Goal: Ask a question: Seek information or help from site administrators or community

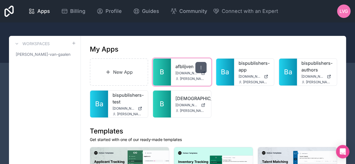
click at [203, 65] on div at bounding box center [201, 67] width 11 height 11
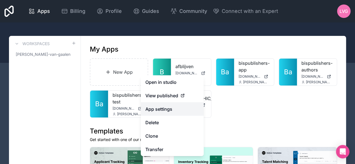
click at [170, 109] on link "App settings" at bounding box center [172, 109] width 63 height 13
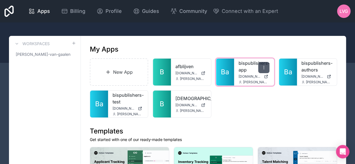
click at [266, 69] on icon at bounding box center [264, 67] width 4 height 4
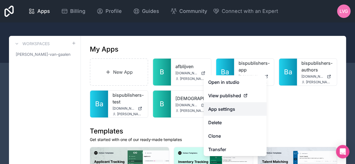
click at [236, 106] on link "App settings" at bounding box center [235, 109] width 63 height 13
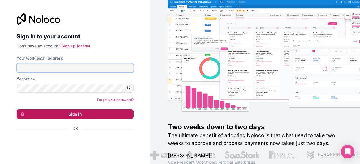
type input "[PERSON_NAME][EMAIL_ADDRESS][DOMAIN_NAME]"
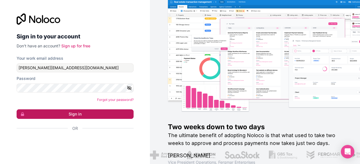
click at [88, 117] on button "Sign in" at bounding box center [75, 115] width 117 height 10
click at [76, 114] on button "Sign in" at bounding box center [75, 115] width 117 height 10
click at [84, 114] on button "Sign in" at bounding box center [75, 115] width 117 height 10
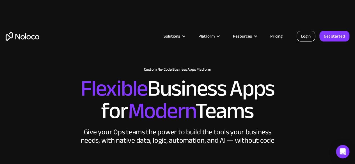
click at [304, 36] on link "Login" at bounding box center [306, 36] width 19 height 11
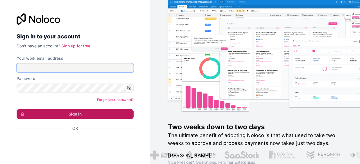
type input "[PERSON_NAME][EMAIL_ADDRESS][DOMAIN_NAME]"
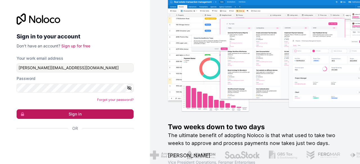
click at [64, 115] on button "Sign in" at bounding box center [75, 115] width 117 height 10
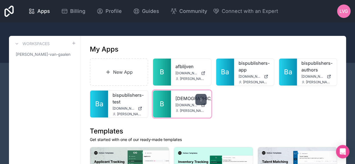
click at [203, 100] on icon at bounding box center [201, 99] width 4 height 4
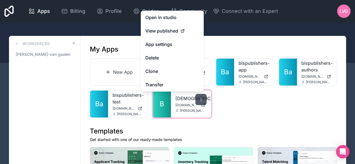
click at [203, 101] on icon at bounding box center [201, 99] width 4 height 4
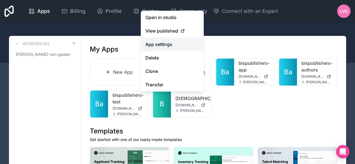
click at [175, 46] on link "App settings" at bounding box center [172, 44] width 63 height 13
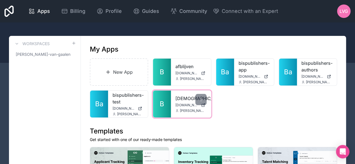
click at [164, 104] on span "B" at bounding box center [162, 104] width 4 height 9
click at [201, 100] on icon at bounding box center [201, 99] width 4 height 4
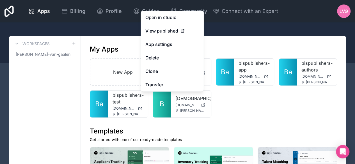
click at [261, 128] on h1 "Templates" at bounding box center [213, 131] width 247 height 9
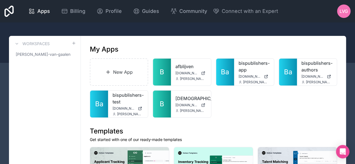
click at [107, 51] on h1 "My Apps" at bounding box center [104, 49] width 29 height 9
click at [72, 54] on icon at bounding box center [71, 54] width 4 height 4
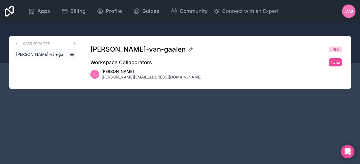
click at [72, 55] on icon at bounding box center [71, 54] width 1 height 1
click at [72, 53] on icon at bounding box center [72, 54] width 4 height 4
click at [72, 42] on icon at bounding box center [74, 43] width 4 height 4
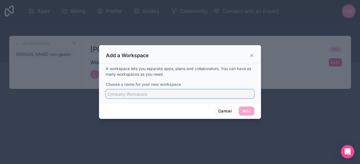
click at [195, 95] on input "Choose a name for your new workspace" at bounding box center [180, 94] width 148 height 9
click at [253, 58] on icon at bounding box center [251, 55] width 4 height 4
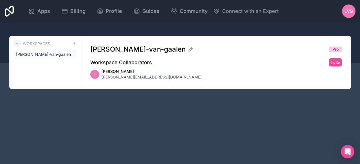
click at [17, 44] on icon at bounding box center [17, 44] width 4 height 4
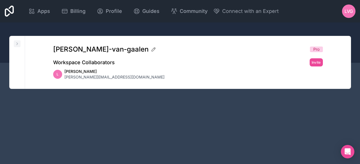
click at [17, 44] on icon at bounding box center [17, 44] width 4 height 4
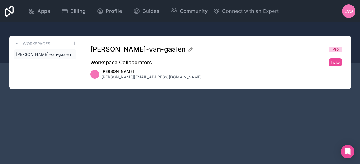
click at [127, 50] on span "[PERSON_NAME]-van-gaalen" at bounding box center [137, 49] width 95 height 9
click at [72, 54] on icon at bounding box center [72, 54] width 4 height 4
click at [9, 11] on icon at bounding box center [9, 11] width 9 height 11
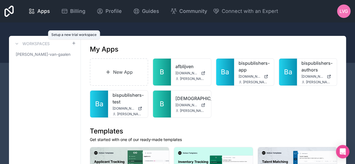
click at [75, 42] on icon at bounding box center [74, 43] width 4 height 4
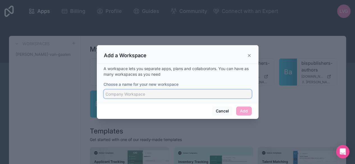
click at [142, 95] on input "Choose a name for your new workspace" at bounding box center [178, 94] width 148 height 9
type input "harm-van-kessel"
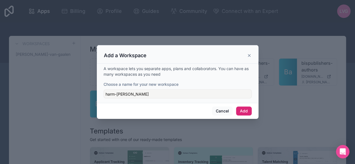
click at [245, 111] on button "Add" at bounding box center [243, 111] width 15 height 9
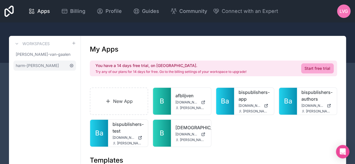
click at [73, 66] on icon at bounding box center [71, 65] width 3 height 3
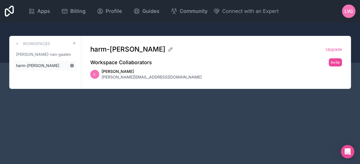
click at [71, 65] on icon at bounding box center [72, 65] width 4 height 4
click at [44, 64] on span "harm-van-kessel" at bounding box center [37, 66] width 43 height 6
click at [55, 56] on link "[PERSON_NAME]-van-gaalen" at bounding box center [45, 54] width 63 height 10
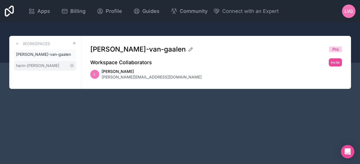
click at [55, 67] on link "harm-van-kessel" at bounding box center [45, 66] width 63 height 10
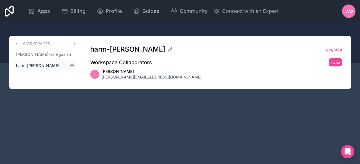
click at [55, 67] on link "harm-van-kessel" at bounding box center [45, 66] width 63 height 10
click at [36, 66] on span "harm-van-kessel" at bounding box center [37, 66] width 43 height 6
click at [167, 50] on icon at bounding box center [170, 50] width 6 height 6
click at [160, 67] on div "harm-van-kessel Upgrade Workspace Collaborators Invite L Linda van Gaalen linda…" at bounding box center [215, 62] width 269 height 53
click at [140, 60] on h2 "Workspace Collaborators" at bounding box center [121, 63] width 62 height 8
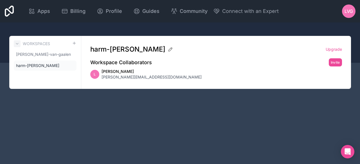
click at [18, 42] on icon at bounding box center [17, 44] width 4 height 4
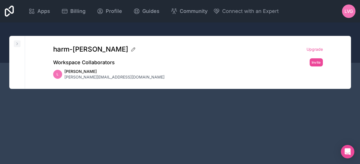
click at [18, 42] on icon at bounding box center [17, 44] width 4 height 4
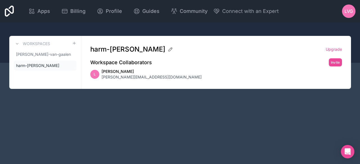
click at [12, 10] on icon at bounding box center [9, 10] width 9 height 13
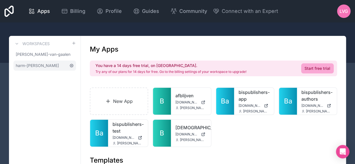
click at [71, 66] on icon at bounding box center [71, 65] width 4 height 4
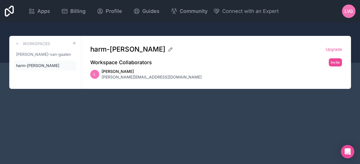
click at [0, 0] on icon at bounding box center [0, 0] width 0 height 0
click at [72, 66] on icon at bounding box center [71, 65] width 1 height 1
click at [42, 66] on span "harm-van-kessel" at bounding box center [37, 66] width 43 height 6
click at [43, 54] on span "[PERSON_NAME]-van-gaalen" at bounding box center [41, 55] width 51 height 6
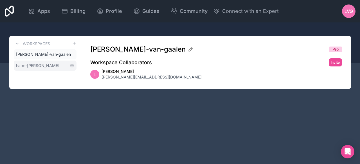
click at [41, 64] on span "harm-van-kessel" at bounding box center [37, 66] width 43 height 6
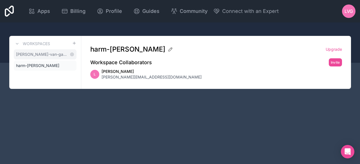
click at [40, 55] on span "[PERSON_NAME]-van-gaalen" at bounding box center [41, 55] width 51 height 6
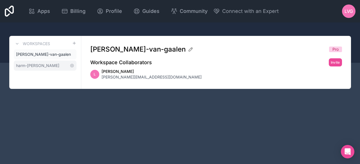
click at [41, 63] on span "harm-van-kessel" at bounding box center [37, 66] width 43 height 6
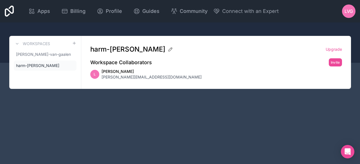
drag, startPoint x: 41, startPoint y: 64, endPoint x: 166, endPoint y: 77, distance: 125.4
click at [166, 77] on div "L Linda van Gaalen linda@bispublishers.com" at bounding box center [215, 74] width 251 height 11
click at [167, 50] on icon at bounding box center [170, 50] width 6 height 6
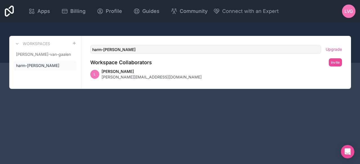
drag, startPoint x: 125, startPoint y: 47, endPoint x: 69, endPoint y: 43, distance: 56.9
click at [69, 43] on div "Workspaces linda-van-gaalen harm-van-kessel harm-van-kessel Upgrade Workspace C…" at bounding box center [179, 62] width 341 height 53
click at [211, 113] on div "Apps Billing Profile Guides Community Connect with an Expert LvG Billing Profil…" at bounding box center [180, 82] width 360 height 164
click at [23, 55] on span "[PERSON_NAME]-van-gaalen" at bounding box center [41, 55] width 51 height 6
type input "[PERSON_NAME]-van-gaalen"
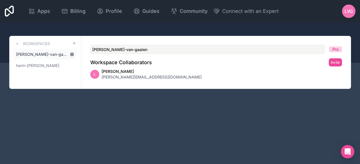
click at [74, 55] on icon at bounding box center [72, 54] width 4 height 4
click at [72, 54] on icon at bounding box center [71, 54] width 1 height 1
click at [10, 12] on icon at bounding box center [9, 11] width 9 height 11
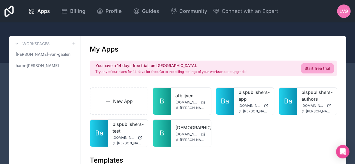
drag, startPoint x: 54, startPoint y: 67, endPoint x: 33, endPoint y: 93, distance: 33.7
click at [28, 65] on span "harm-van-kessel" at bounding box center [37, 66] width 43 height 6
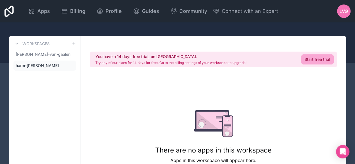
click at [342, 14] on span "LvG" at bounding box center [344, 11] width 8 height 7
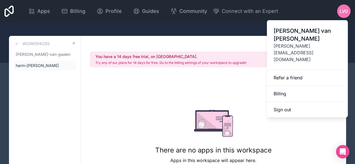
click at [226, 28] on div at bounding box center [177, 42] width 355 height 40
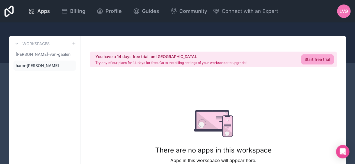
click at [38, 11] on span "Apps" at bounding box center [43, 11] width 13 height 8
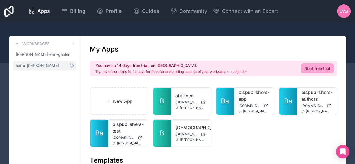
drag, startPoint x: 47, startPoint y: 65, endPoint x: 72, endPoint y: 65, distance: 24.4
click at [72, 65] on icon at bounding box center [71, 65] width 4 height 4
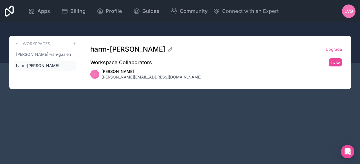
click at [129, 63] on h2 "Workspace Collaborators" at bounding box center [121, 63] width 62 height 8
click at [120, 71] on span "Linda van Gaalen" at bounding box center [151, 72] width 100 height 6
drag, startPoint x: 119, startPoint y: 62, endPoint x: 115, endPoint y: 49, distance: 14.0
click at [115, 49] on span "harm-van-kessel" at bounding box center [127, 49] width 75 height 9
click at [114, 48] on span "harm-van-kessel" at bounding box center [127, 49] width 75 height 9
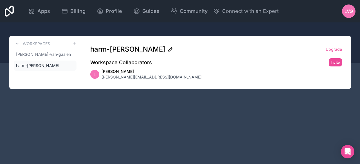
click at [167, 51] on icon at bounding box center [170, 50] width 6 height 6
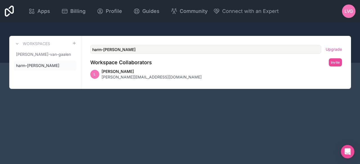
drag, startPoint x: 257, startPoint y: 52, endPoint x: 63, endPoint y: 22, distance: 196.6
click at [63, 22] on div "Apps Billing Profile Guides Community Connect with an Expert LvG Billing Profil…" at bounding box center [180, 82] width 360 height 164
type input "test"
click at [227, 106] on div "Apps Billing Profile Guides Community Connect with an Expert LvG Billing Profil…" at bounding box center [180, 82] width 360 height 164
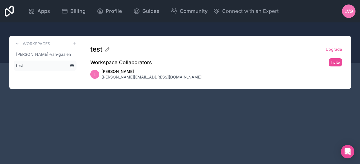
click at [73, 66] on icon at bounding box center [71, 65] width 3 height 3
click at [73, 66] on icon at bounding box center [72, 65] width 4 height 4
click at [44, 53] on span "[PERSON_NAME]-van-gaalen" at bounding box center [41, 55] width 51 height 6
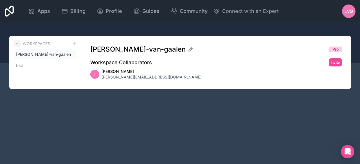
click at [17, 43] on icon at bounding box center [17, 44] width 4 height 4
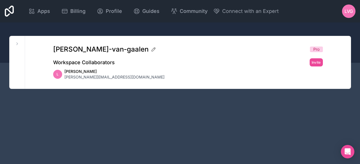
click at [10, 14] on icon at bounding box center [9, 10] width 9 height 13
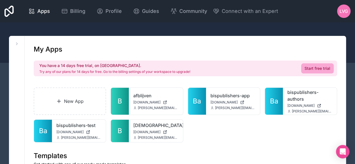
scroll to position [28, 0]
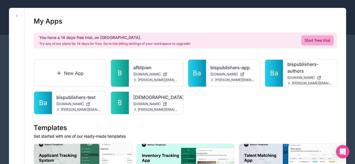
click at [62, 19] on h1 "My Apps" at bounding box center [48, 21] width 29 height 9
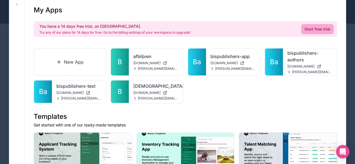
scroll to position [0, 0]
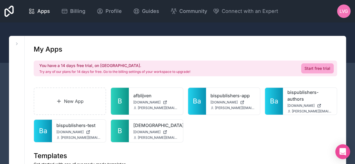
click at [344, 149] on icon "Open Intercom Messenger" at bounding box center [342, 151] width 7 height 7
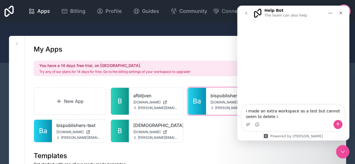
type textarea "i made an extra workspace as a test but cannot seem to delete it"
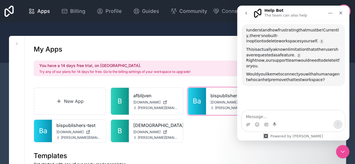
scroll to position [1, 0]
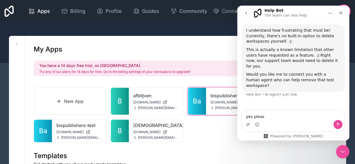
type textarea "yes please"
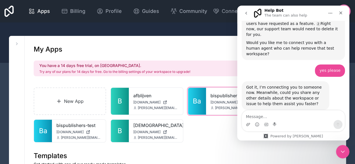
scroll to position [73, 0]
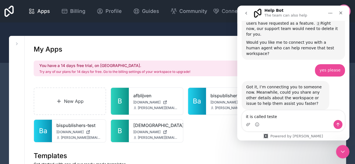
drag, startPoint x: 247, startPoint y: 116, endPoint x: 242, endPoint y: 117, distance: 5.1
click at [242, 117] on div "it is called teste it is called teste" at bounding box center [293, 120] width 103 height 21
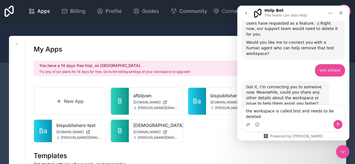
type textarea "the workspace is called test and needs to be deleted"
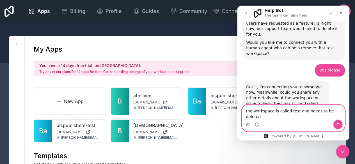
click at [338, 123] on icon "Send a message…" at bounding box center [338, 124] width 4 height 4
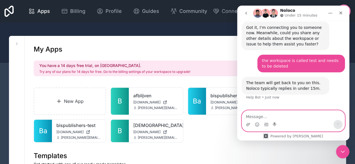
scroll to position [133, 0]
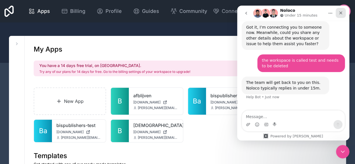
click at [343, 13] on icon "Close" at bounding box center [341, 13] width 4 height 4
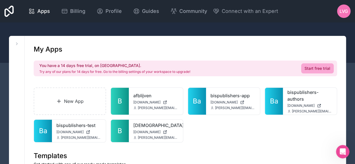
scroll to position [28, 0]
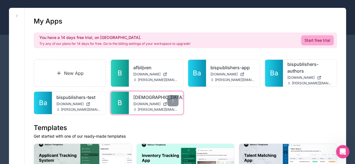
click at [122, 108] on link "B" at bounding box center [120, 103] width 18 height 22
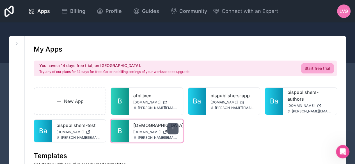
click at [175, 127] on icon at bounding box center [173, 129] width 4 height 4
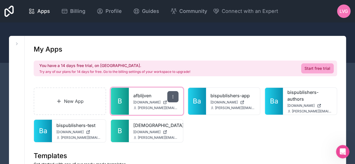
click at [171, 95] on icon at bounding box center [173, 97] width 4 height 4
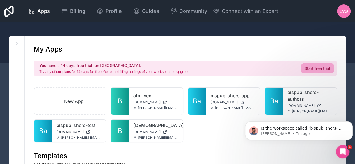
click at [10, 12] on icon at bounding box center [8, 11] width 9 height 11
click at [16, 46] on icon at bounding box center [17, 44] width 4 height 4
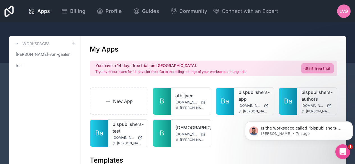
click at [344, 151] on icon "Open Intercom Messenger" at bounding box center [342, 151] width 9 height 9
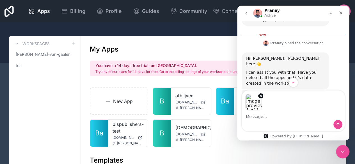
scroll to position [201, 0]
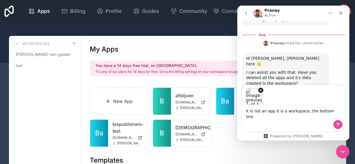
type textarea "it is not an app it is a workspace, the bottom one"
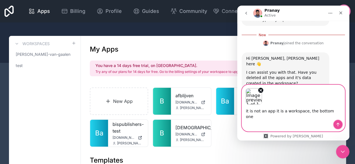
click at [340, 123] on icon "Send a message…" at bounding box center [338, 124] width 4 height 4
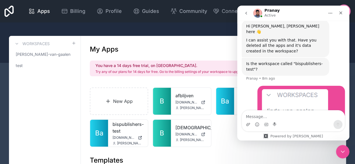
scroll to position [253, 0]
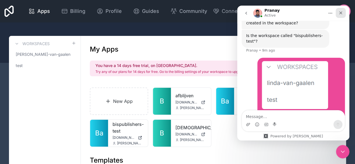
click at [341, 14] on icon "Close" at bounding box center [341, 13] width 4 height 4
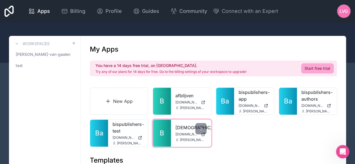
click at [167, 135] on link "B" at bounding box center [162, 133] width 18 height 27
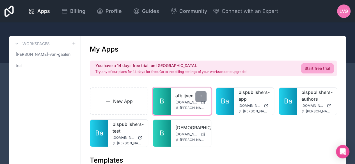
click at [158, 103] on link "B" at bounding box center [162, 101] width 18 height 27
